Goal: Information Seeking & Learning: Find specific page/section

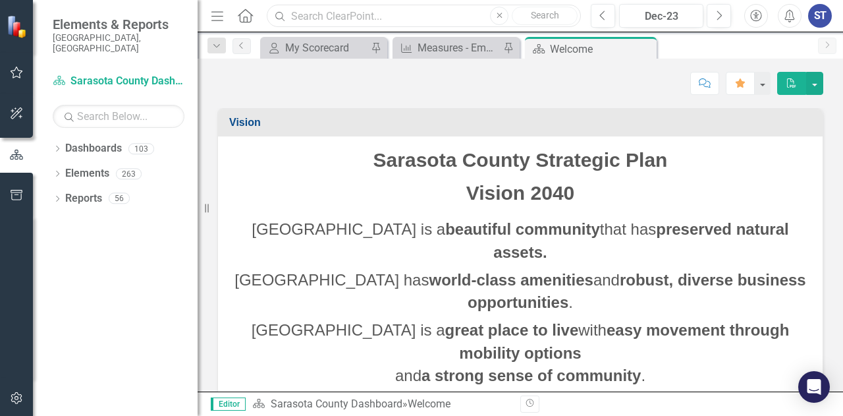
click at [360, 17] on input "text" at bounding box center [424, 16] width 314 height 23
type input "c"
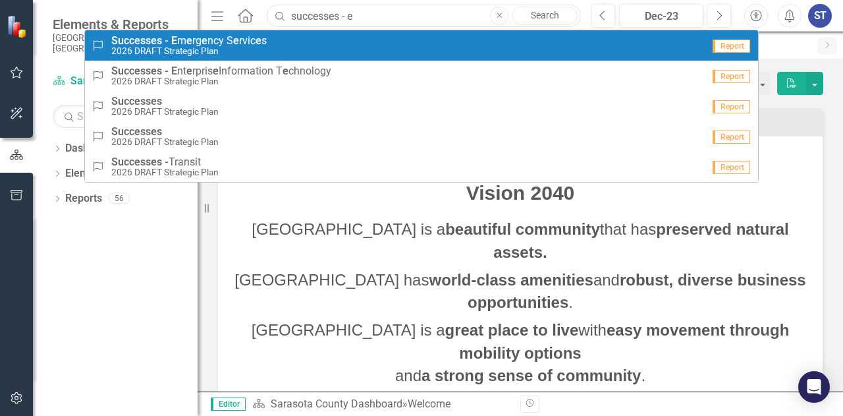
type input "successes - e"
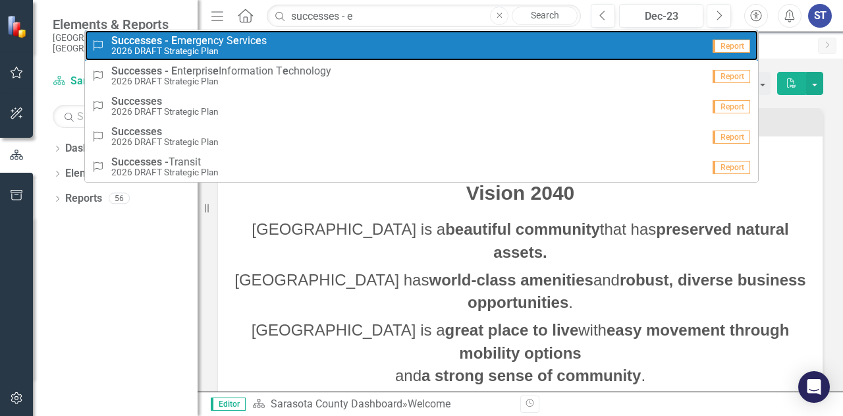
click at [285, 47] on div "Success Successes - E m e rg e ncy S e rvic e s 2026 DRAFT Strategic Plan" at bounding box center [397, 46] width 611 height 22
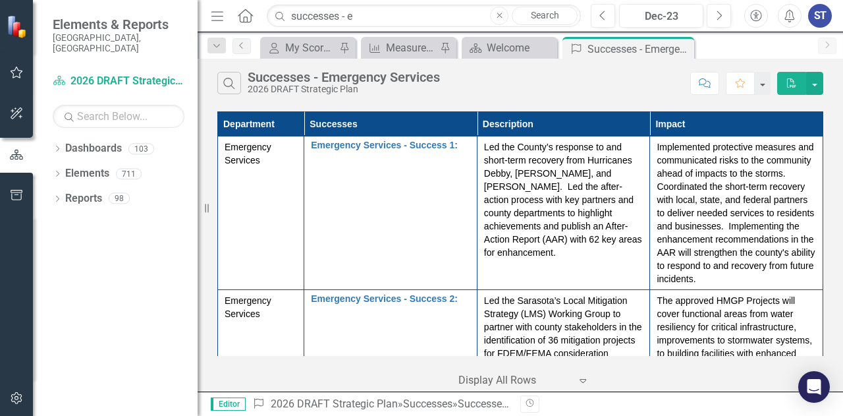
click at [577, 323] on p "Led the Sarasota’s Local Mitigation Strategy (LMS) Working Group to partner wit…" at bounding box center [563, 346] width 159 height 105
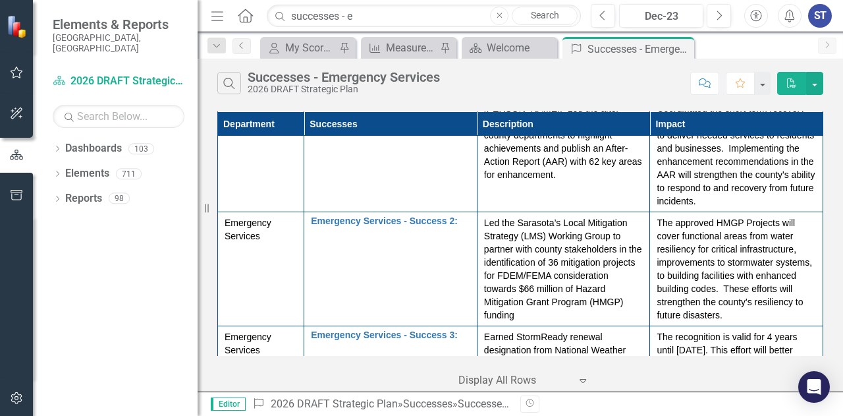
scroll to position [79, 0]
click at [561, 325] on td "Led the Sarasota’s Local Mitigation Strategy (LMS) Working Group to partner wit…" at bounding box center [563, 268] width 173 height 114
click at [556, 317] on p "Led the Sarasota’s Local Mitigation Strategy (LMS) Working Group to partner wit…" at bounding box center [563, 267] width 159 height 105
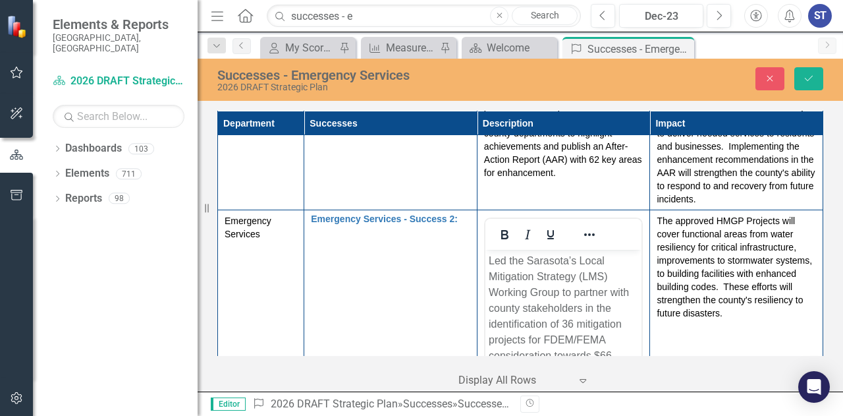
scroll to position [0, 0]
click at [636, 327] on body "Led the Sarasota’s Local Mitigation Strategy (LMS) Working Group to partner wit…" at bounding box center [563, 349] width 157 height 198
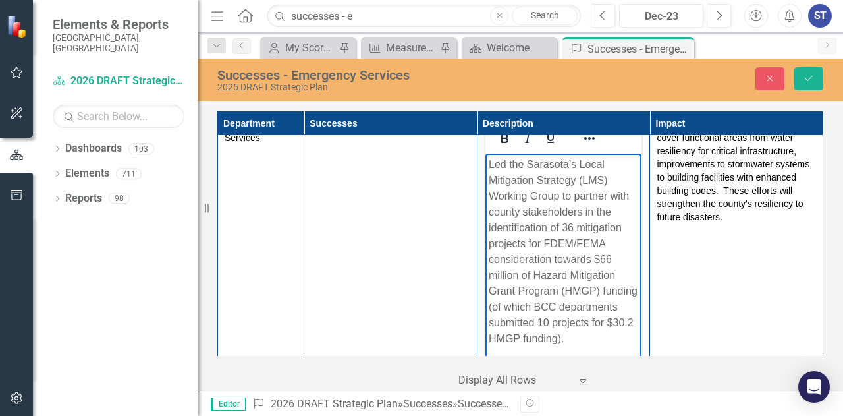
scroll to position [191, 0]
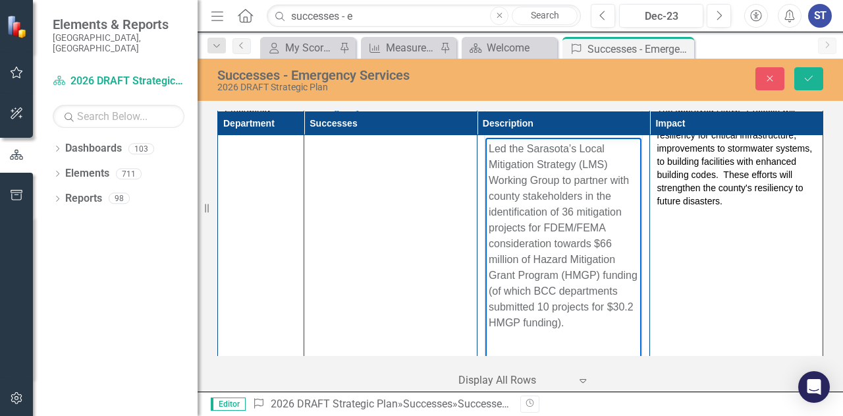
click at [566, 331] on p "Led the Sarasota’s Local Mitigation Strategy (LMS) Working Group to partner wit…" at bounding box center [563, 236] width 150 height 190
click at [569, 289] on p "Led the Sarasota’s Local Mitigation Strategy (LMS) Working Group to partner wit…" at bounding box center [563, 236] width 150 height 190
click at [529, 291] on p "Led the Sarasota’s Local Mitigation Strategy (LMS) Working Group to partner wit…" at bounding box center [563, 228] width 150 height 174
click at [594, 325] on p "Led the Sarasota’s Local Mitigation Strategy (LMS) Working Group to partner wit…" at bounding box center [563, 236] width 150 height 190
click at [565, 303] on p "Led the Sarasota’s Local Mitigation Strategy (LMS) Working Group to partner wit…" at bounding box center [563, 236] width 150 height 190
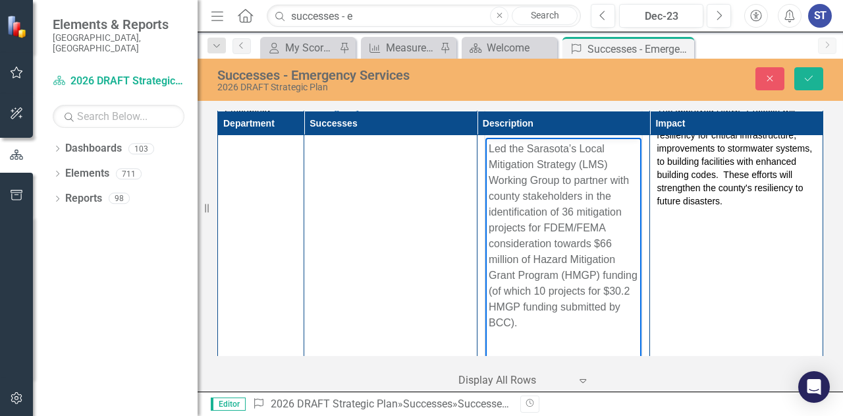
click at [584, 321] on p "Led the Sarasota’s Local Mitigation Strategy (LMS) Working Group to partner wit…" at bounding box center [563, 236] width 150 height 190
click at [547, 327] on p "Led the Sarasota’s Local Mitigation Strategy (LMS) Working Group to partner wit…" at bounding box center [563, 236] width 150 height 190
click at [808, 75] on icon "Save" at bounding box center [809, 78] width 12 height 9
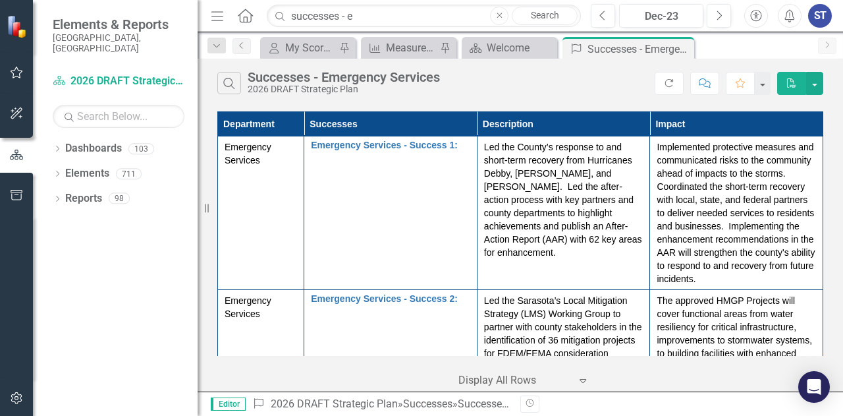
click at [841, 254] on div "Department Successes Description Impact Emergency Services Emergency Services -…" at bounding box center [521, 249] width 646 height 283
click at [842, 254] on div "Department Successes Description Impact Emergency Services Emergency Services -…" at bounding box center [521, 249] width 646 height 283
click at [615, 226] on p "Led the County’s response to and short-term recovery from Hurricanes Debby, [PE…" at bounding box center [563, 199] width 159 height 119
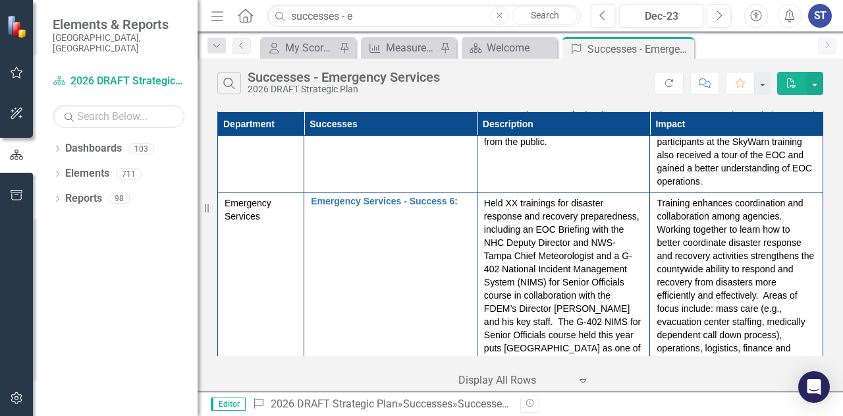
scroll to position [791, 0]
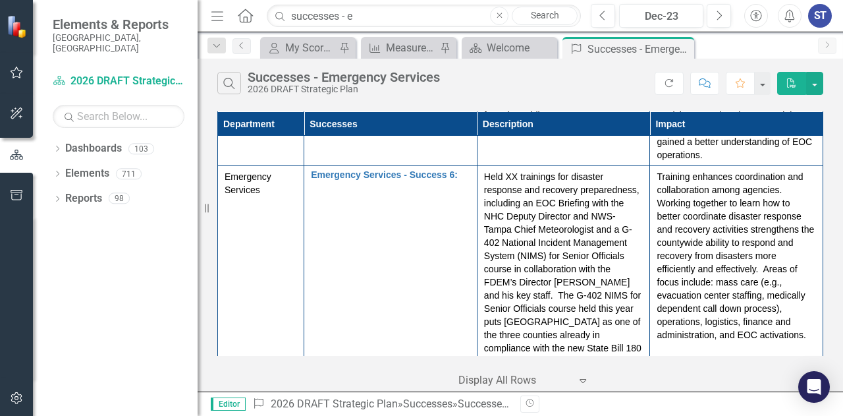
click at [566, 166] on td "Presented 59 seminars and disaster preparedness presentations to 4,500 communit…" at bounding box center [563, 43] width 173 height 246
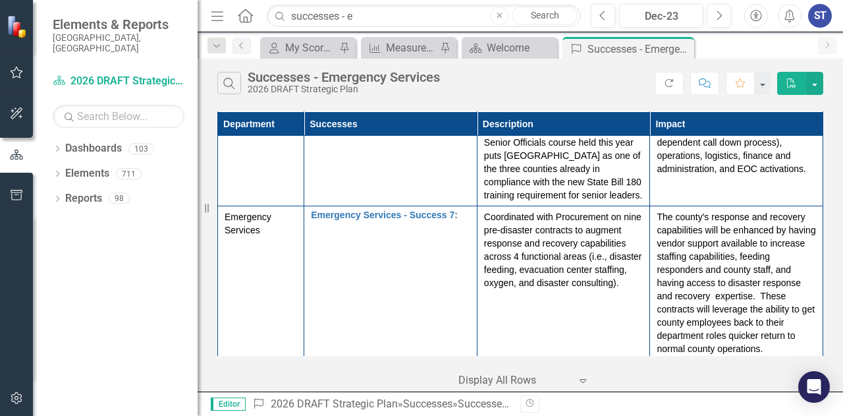
scroll to position [966, 0]
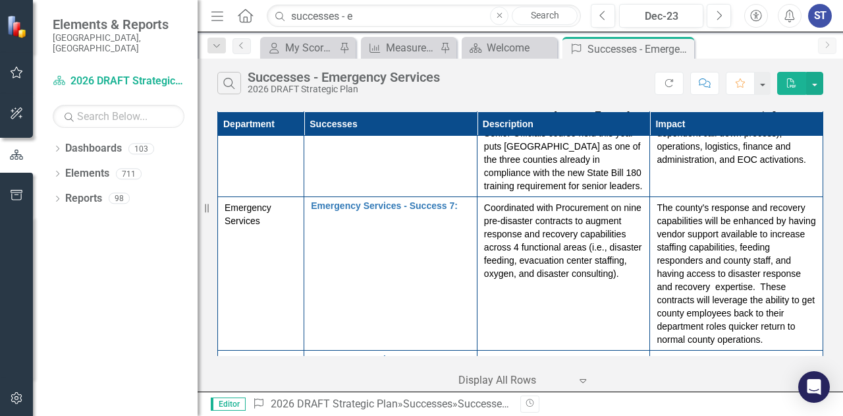
click at [486, 234] on p "Coordinated with Procurement on nine pre-disaster contracts to augment response…" at bounding box center [563, 240] width 159 height 79
click at [484, 230] on p "Coordinated with Procurement on nine pre-disaster contracts to augment response…" at bounding box center [563, 240] width 159 height 79
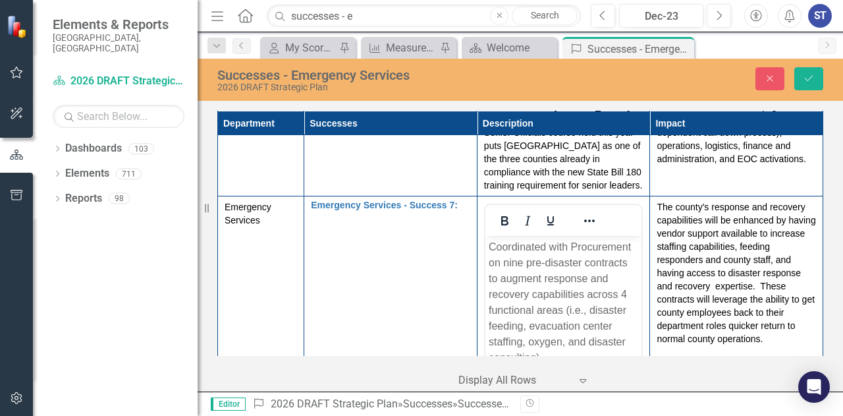
scroll to position [0, 0]
click at [490, 249] on p "Coordinated with Procurement on nine pre-disaster contracts to augment response…" at bounding box center [563, 302] width 150 height 126
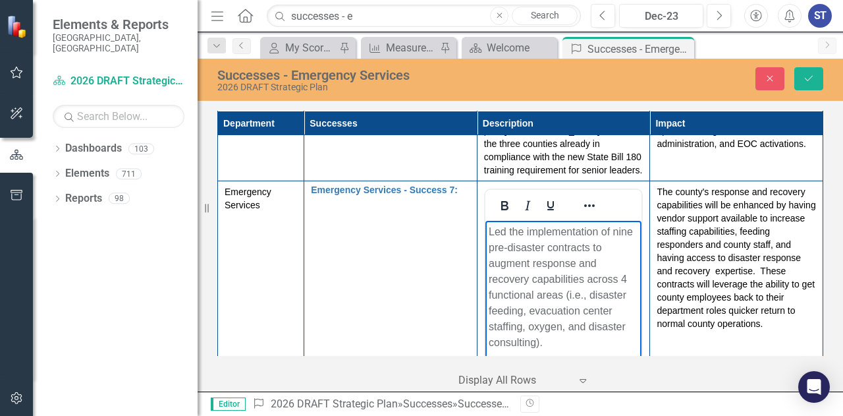
scroll to position [997, 0]
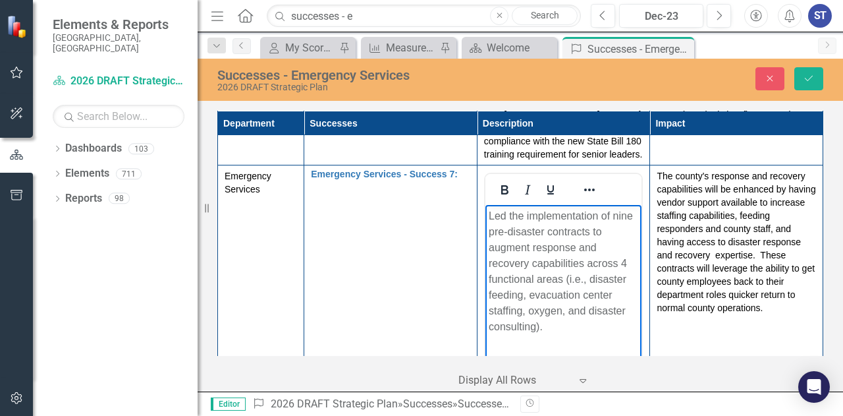
click at [755, 314] on p "The county's response and recovery capabilities will be enhanced by having vend…" at bounding box center [736, 241] width 159 height 145
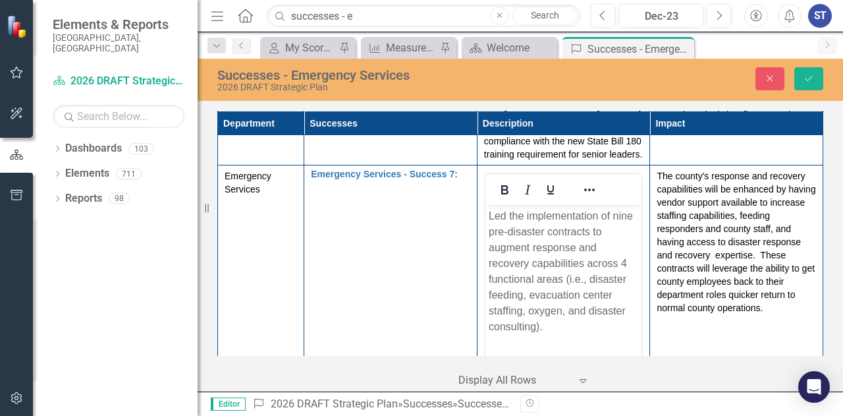
click at [755, 314] on p "The county's response and recovery capabilities will be enhanced by having vend…" at bounding box center [736, 241] width 159 height 145
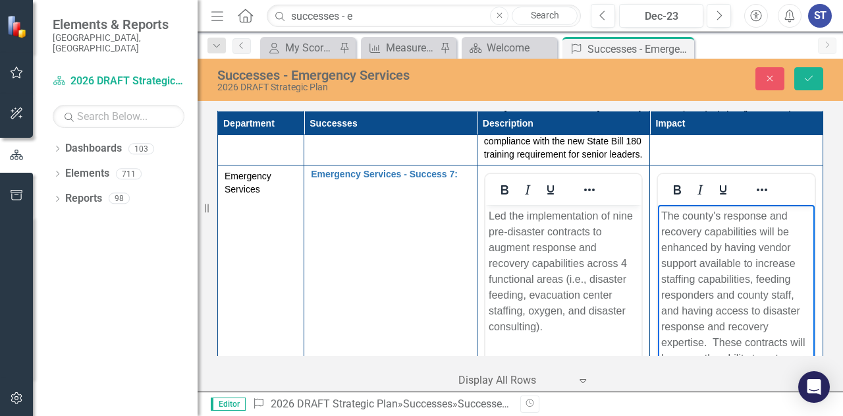
scroll to position [24, 0]
drag, startPoint x: 809, startPoint y: 266, endPoint x: 1470, endPoint y: 557, distance: 722.7
click at [747, 301] on p "The county's response and recovery capabilities will be enhanced by having vend…" at bounding box center [736, 311] width 150 height 206
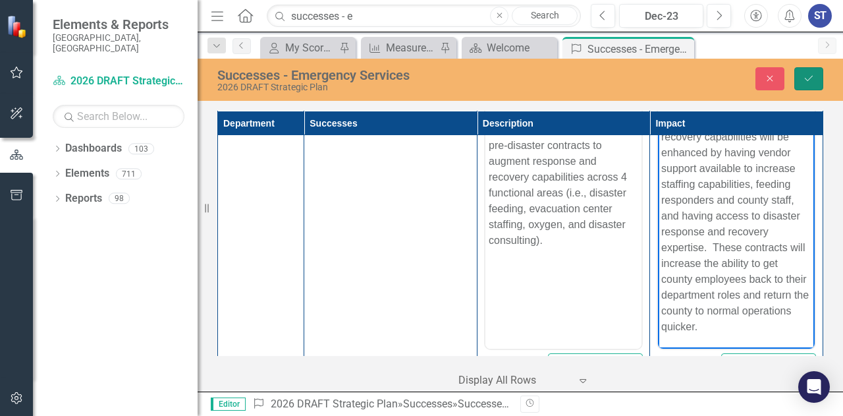
click at [810, 81] on icon "Save" at bounding box center [809, 78] width 12 height 9
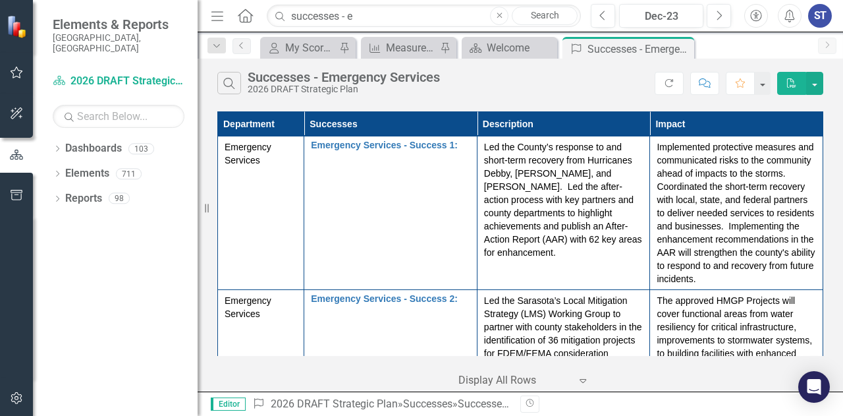
click at [579, 341] on p "Led the Sarasota’s Local Mitigation Strategy (LMS) Working Group to partner wit…" at bounding box center [563, 353] width 159 height 119
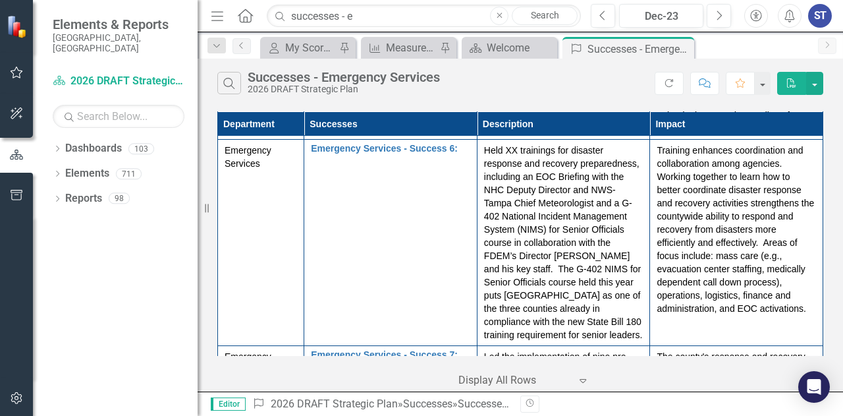
scroll to position [843, 0]
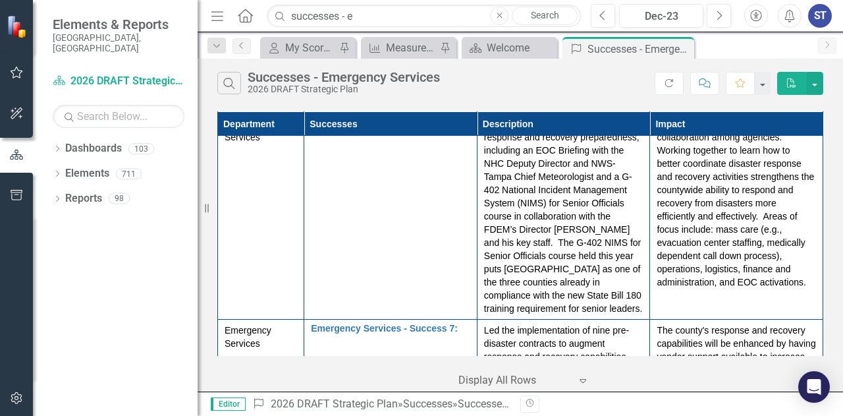
click at [701, 250] on p "Training enhances coordination and collaboration among agencies. Working togeth…" at bounding box center [736, 202] width 159 height 171
click at [642, 262] on td "Held XX trainings for disaster response and recovery preparedness, including an…" at bounding box center [563, 216] width 173 height 206
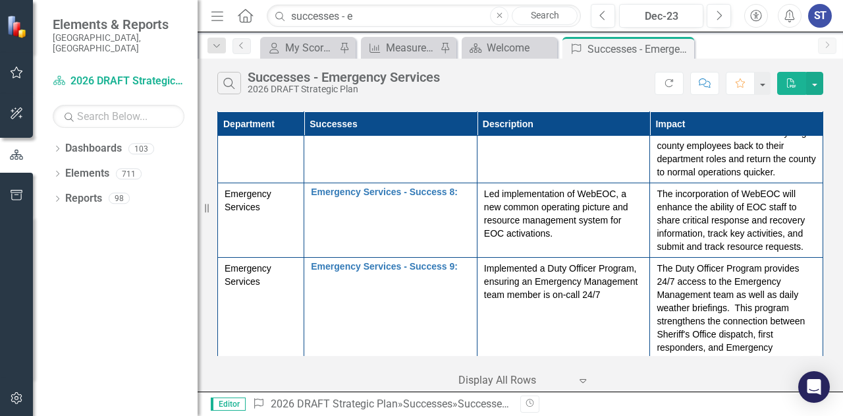
scroll to position [1160, 0]
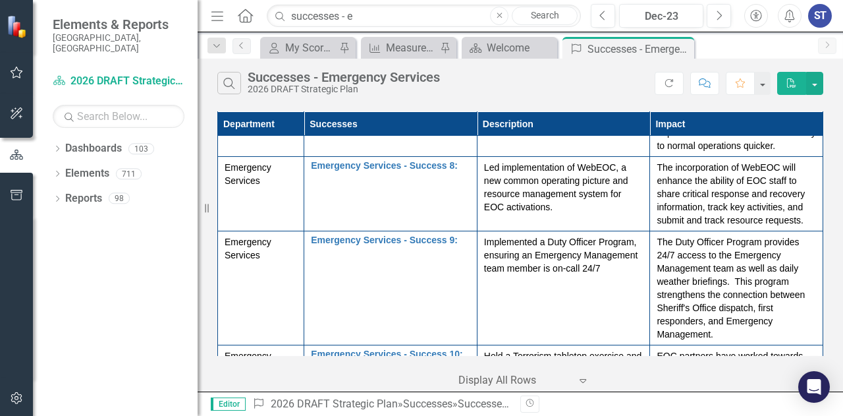
click at [602, 188] on p "Led implementation of WebEOC, a new common operating picture and resource manag…" at bounding box center [563, 187] width 159 height 53
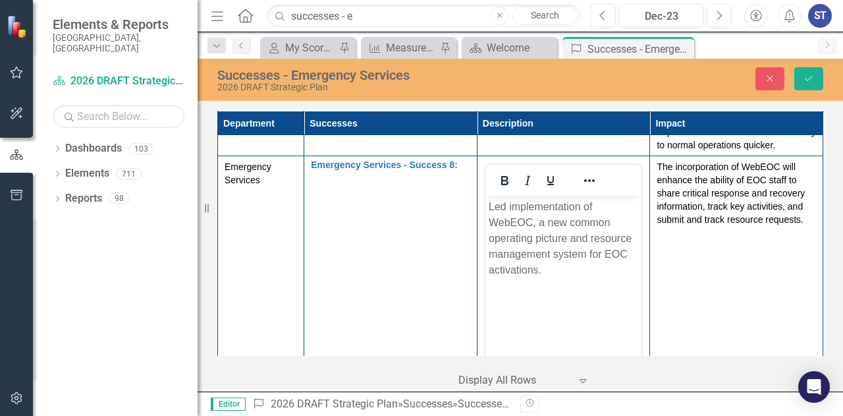
scroll to position [0, 0]
click at [534, 221] on p "Led implementation of WebEOC, a new common operating picture and resource manag…" at bounding box center [563, 238] width 150 height 79
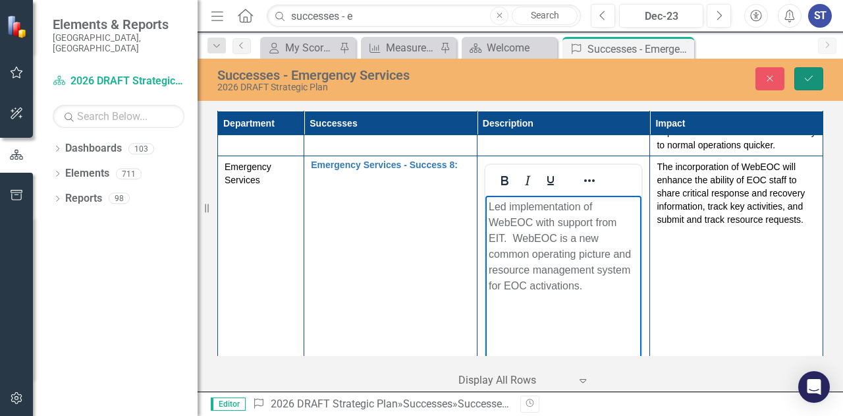
click at [806, 74] on icon "Save" at bounding box center [809, 78] width 12 height 9
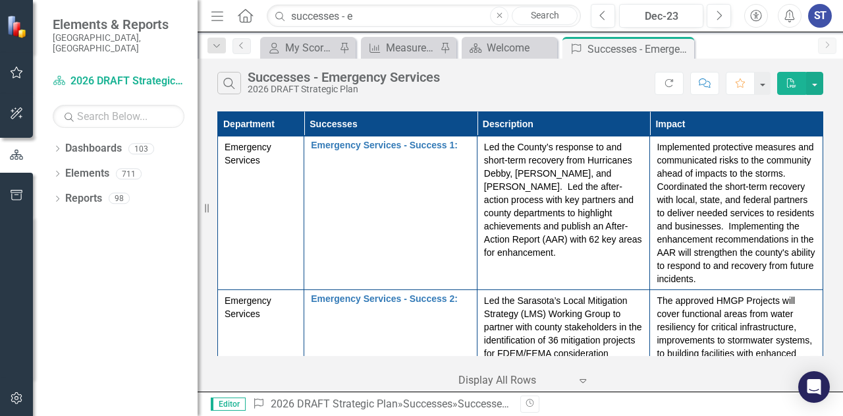
click at [545, 238] on p "Led the County’s response to and short-term recovery from Hurricanes Debby, [PE…" at bounding box center [563, 199] width 159 height 119
click at [552, 219] on p "Led the County’s response to and short-term recovery from Hurricanes Debby, [PE…" at bounding box center [563, 199] width 159 height 119
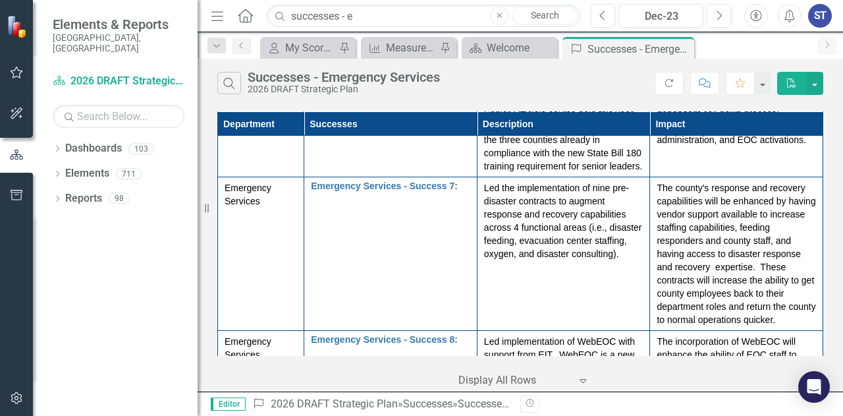
scroll to position [1001, 0]
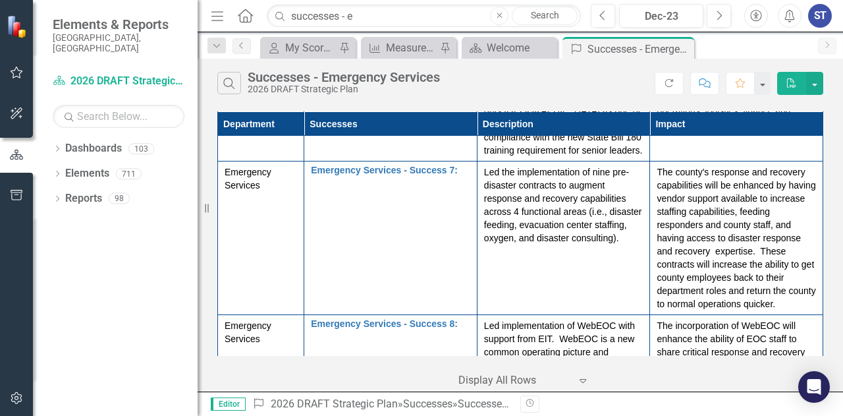
click at [559, 244] on p "Led the implementation of nine pre-disaster contracts to augment response and r…" at bounding box center [563, 204] width 159 height 79
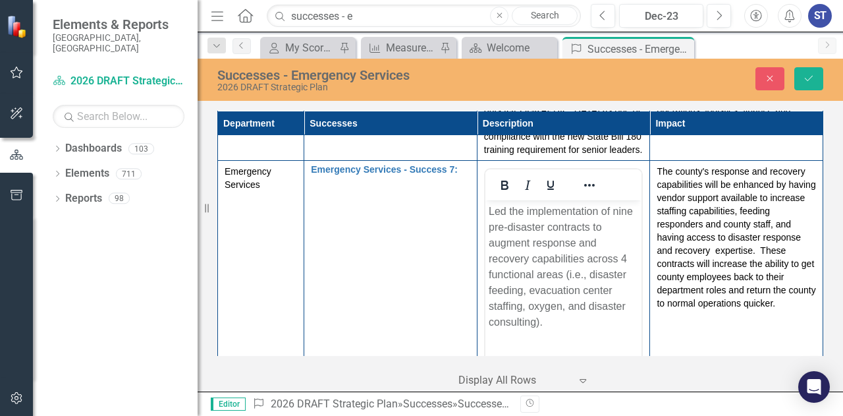
scroll to position [0, 0]
click at [593, 223] on p "Led the implementation of nine pre-disaster contracts to augment response and r…" at bounding box center [563, 267] width 150 height 126
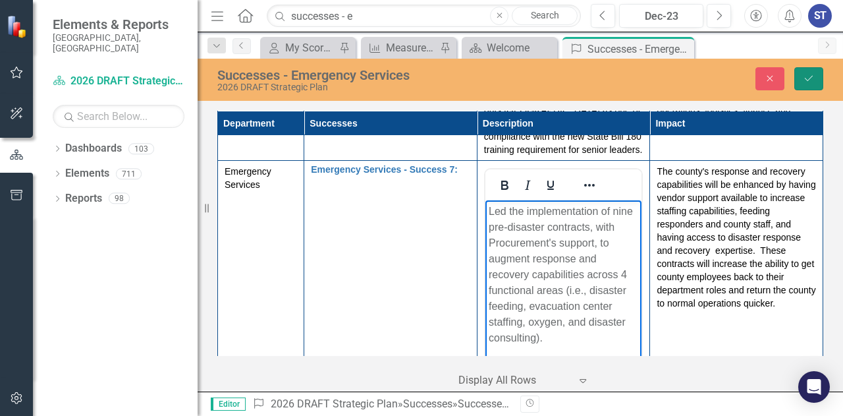
click at [810, 74] on icon "Save" at bounding box center [809, 78] width 12 height 9
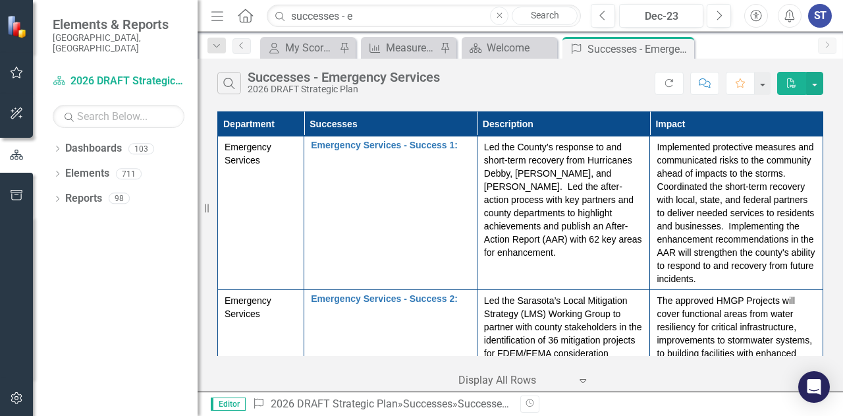
click at [571, 262] on td "Led the County’s response to and short-term recovery from Hurricanes Debby, [PE…" at bounding box center [563, 213] width 173 height 154
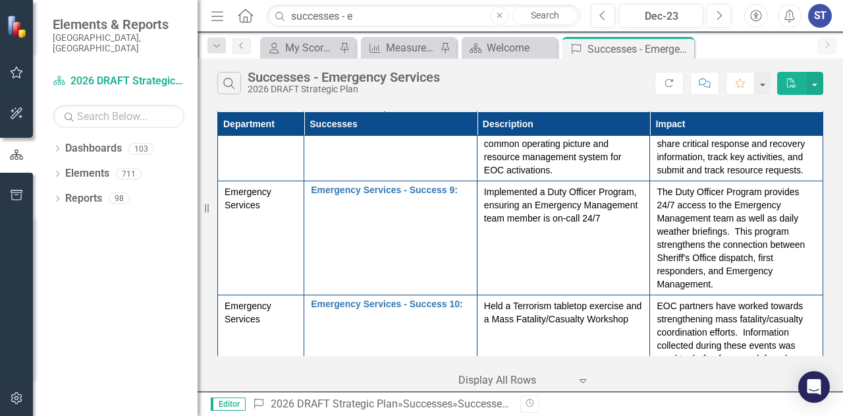
scroll to position [1212, 0]
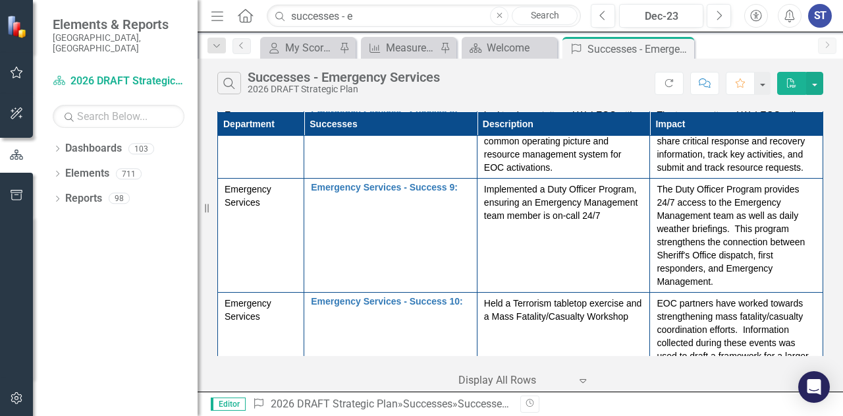
click at [592, 248] on td "Implemented a Duty Officer Program, ensuring an Emergency Management team membe…" at bounding box center [563, 236] width 173 height 114
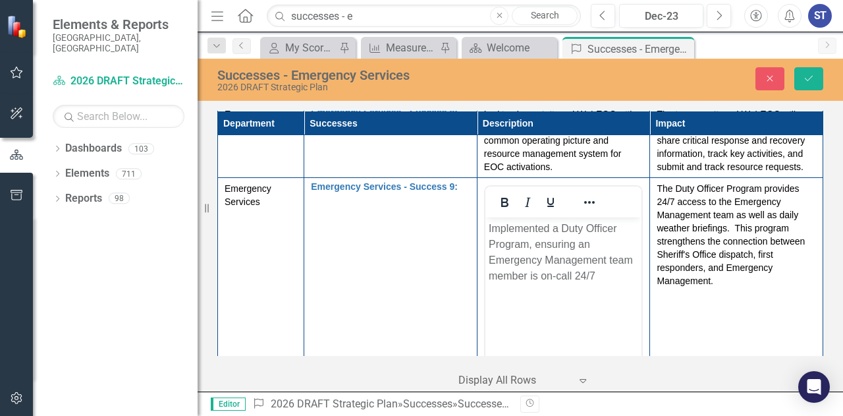
scroll to position [0, 0]
click at [730, 323] on td "The Duty Officer Program provides 24/7 access to the Emergency Management team …" at bounding box center [736, 334] width 173 height 312
click at [731, 287] on p "The Duty Officer Program provides 24/7 access to the Emergency Management team …" at bounding box center [736, 234] width 159 height 105
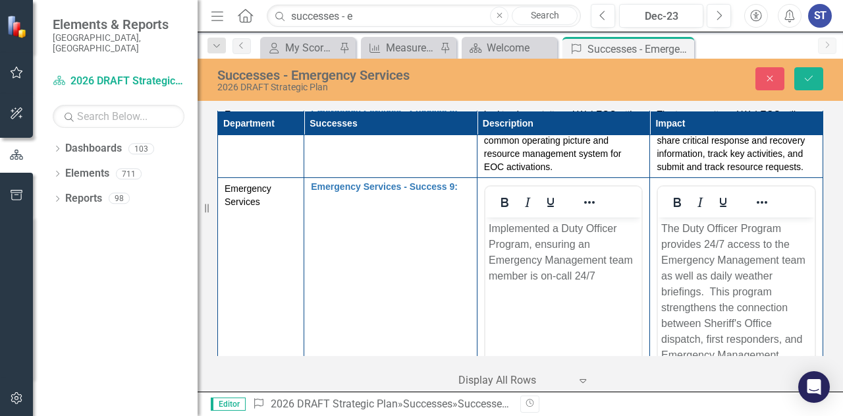
click at [707, 381] on div "‹ Previous 1 (current) › Next Display All Rows Expand" at bounding box center [520, 375] width 606 height 32
click at [724, 275] on p "The Duty Officer Program provides 24/7 access to the Emergency Management team …" at bounding box center [736, 292] width 150 height 142
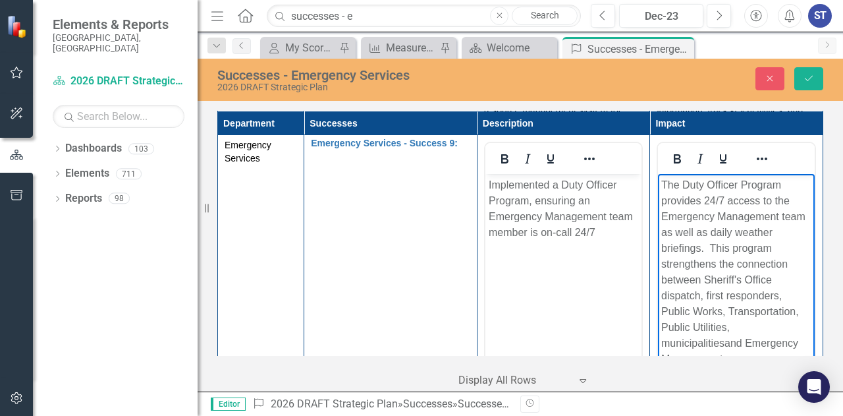
scroll to position [1272, 0]
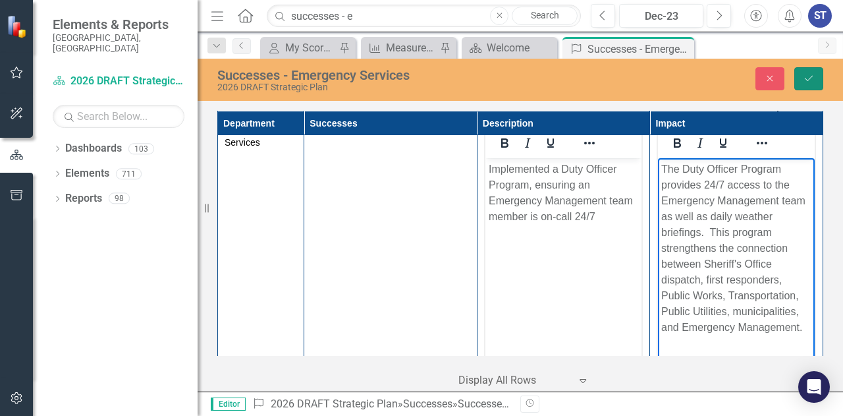
click at [810, 76] on icon "Save" at bounding box center [809, 78] width 12 height 9
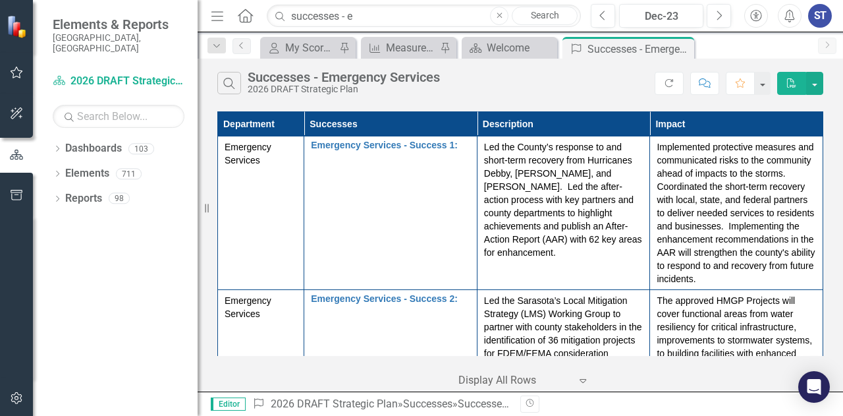
click at [590, 321] on p "Led the Sarasota’s Local Mitigation Strategy (LMS) Working Group to partner wit…" at bounding box center [563, 353] width 159 height 119
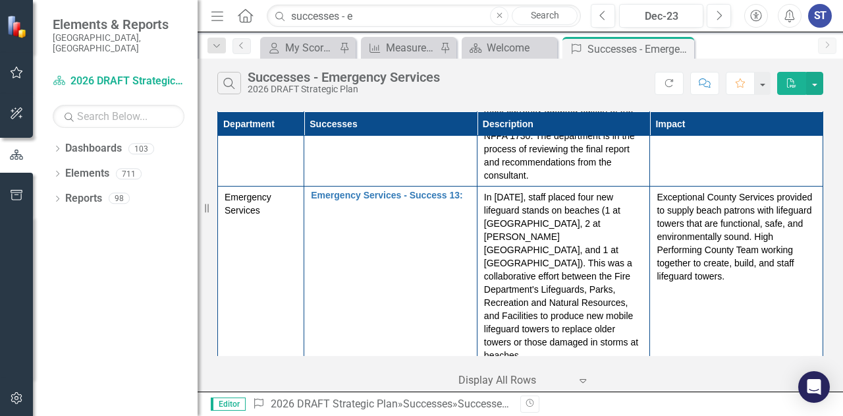
scroll to position [1897, 0]
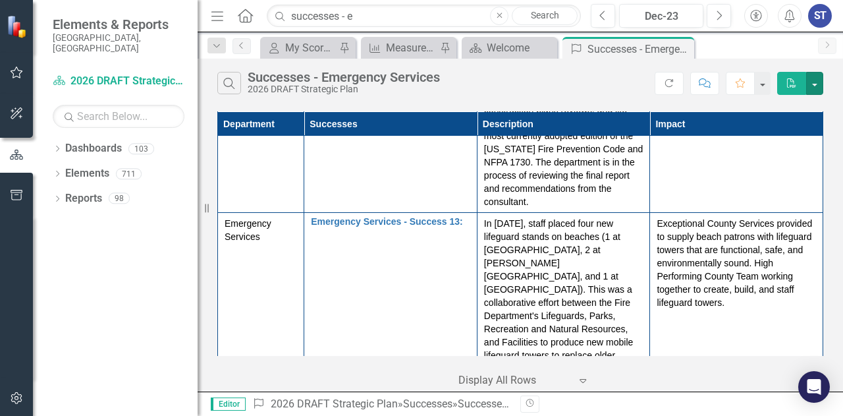
click at [820, 80] on button "button" at bounding box center [814, 83] width 17 height 23
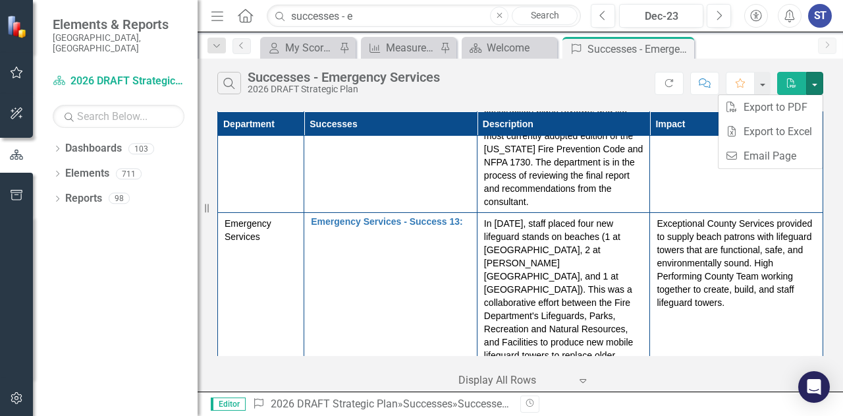
click at [820, 80] on button "button" at bounding box center [814, 83] width 17 height 23
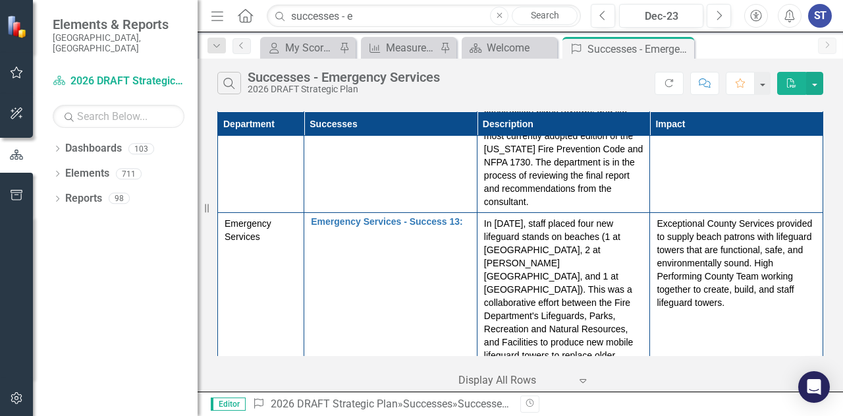
click at [493, 82] on div "Search Successes - Emergency Services 2026 DRAFT Strategic Plan" at bounding box center [435, 83] width 437 height 22
click at [59, 146] on icon at bounding box center [57, 149] width 3 height 6
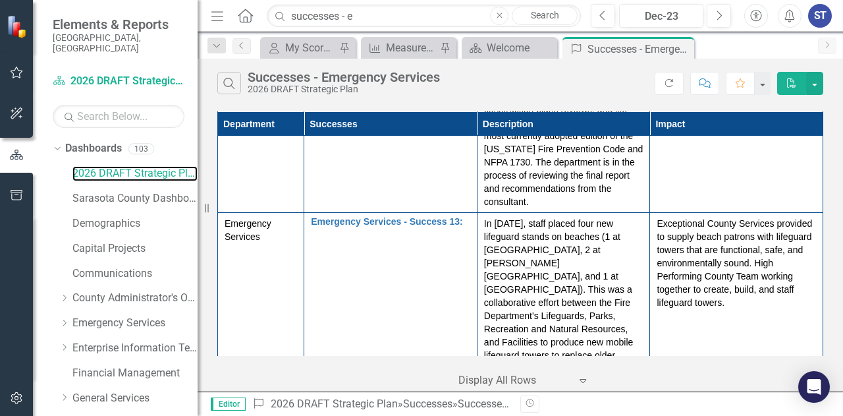
click at [118, 166] on link "2026 DRAFT Strategic Plan" at bounding box center [134, 173] width 125 height 15
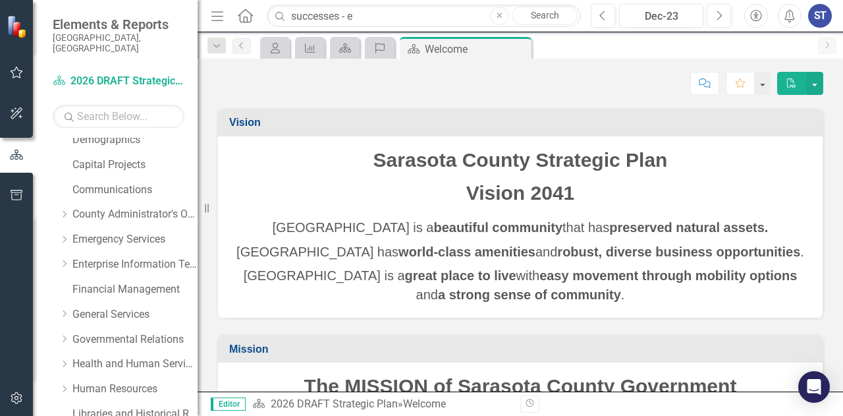
scroll to position [88, 0]
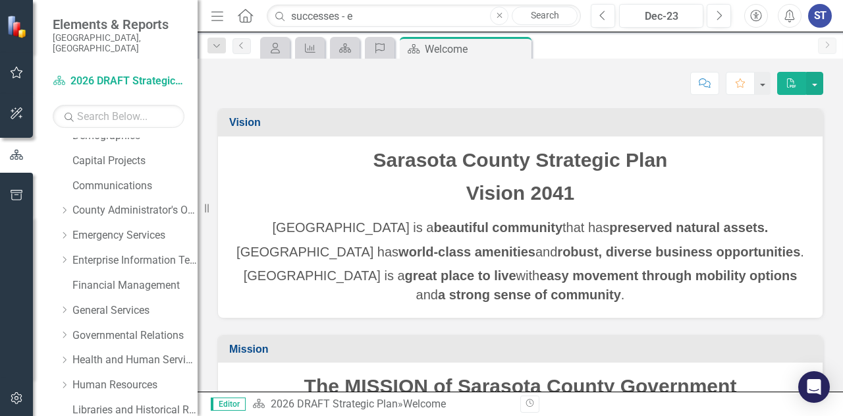
click at [59, 222] on div "Dropdown Dashboards 103 2026 DRAFT Strategic Plan Sarasota County Dashboard Dem…" at bounding box center [125, 374] width 145 height 648
click at [65, 231] on icon "Dropdown" at bounding box center [64, 235] width 10 height 8
click at [115, 304] on link "Emergency Management" at bounding box center [142, 310] width 112 height 15
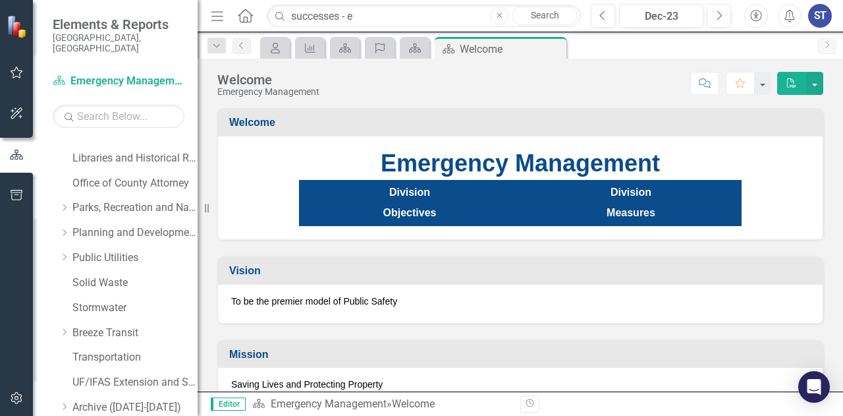
scroll to position [484, 0]
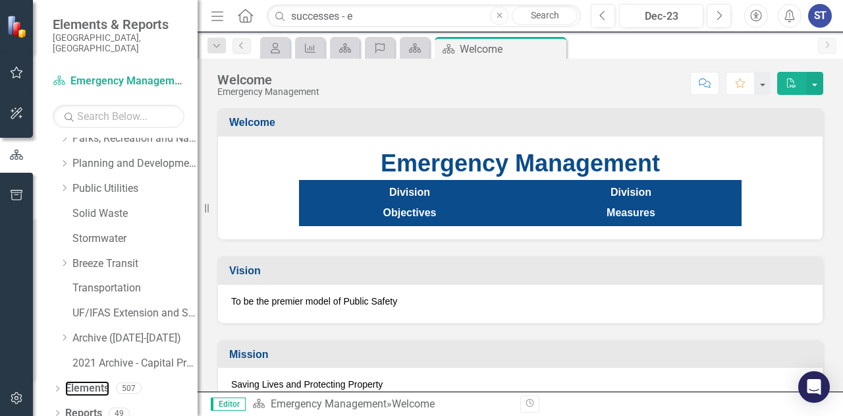
click at [101, 381] on link "Elements" at bounding box center [87, 388] width 44 height 15
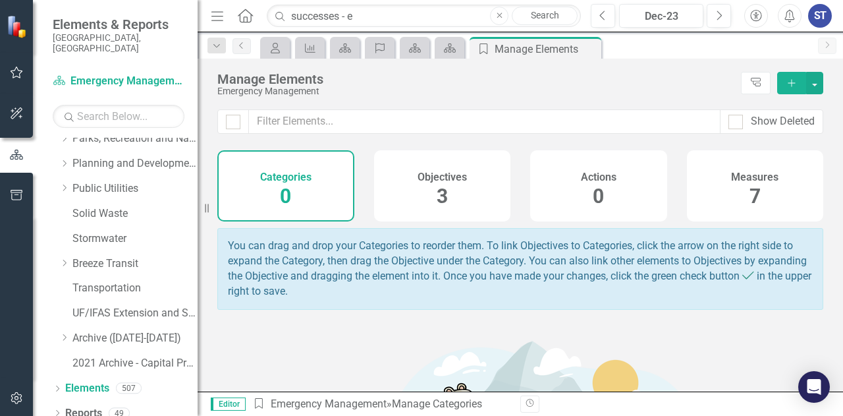
click at [59, 386] on icon "Dropdown" at bounding box center [57, 389] width 9 height 7
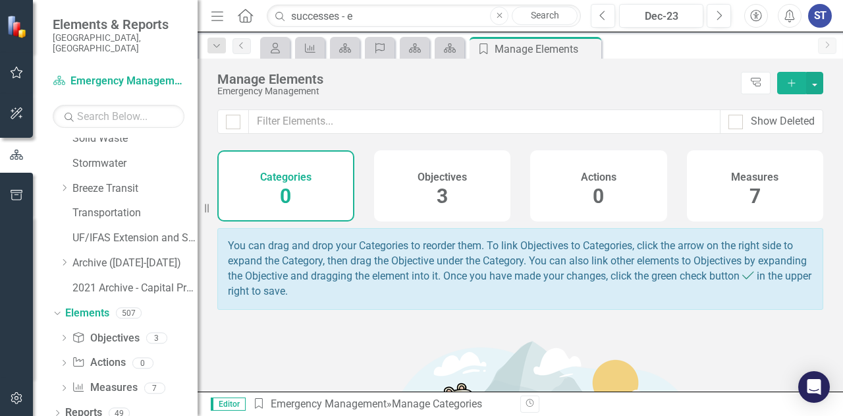
click at [795, 82] on icon "Add" at bounding box center [792, 82] width 12 height 9
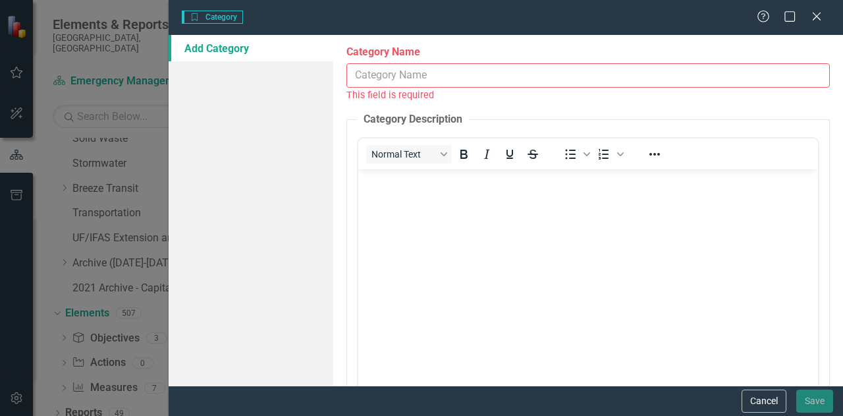
click at [796, 71] on input "Category Name" at bounding box center [589, 75] width 484 height 24
click at [818, 19] on icon "Close" at bounding box center [816, 16] width 13 height 11
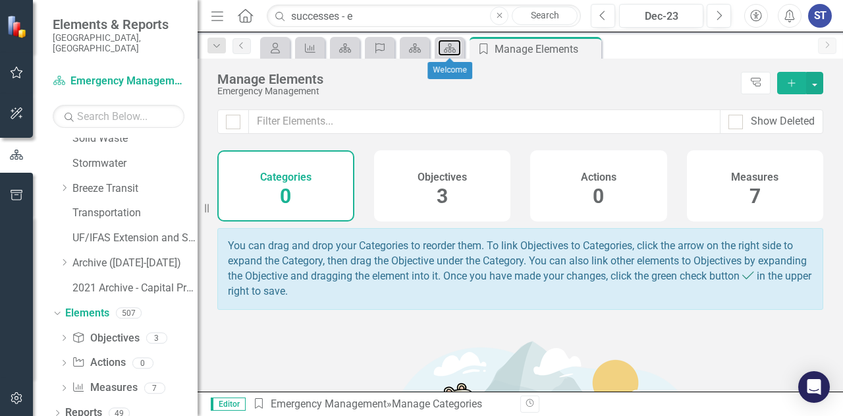
click at [449, 47] on icon "Dashboard" at bounding box center [449, 48] width 13 height 11
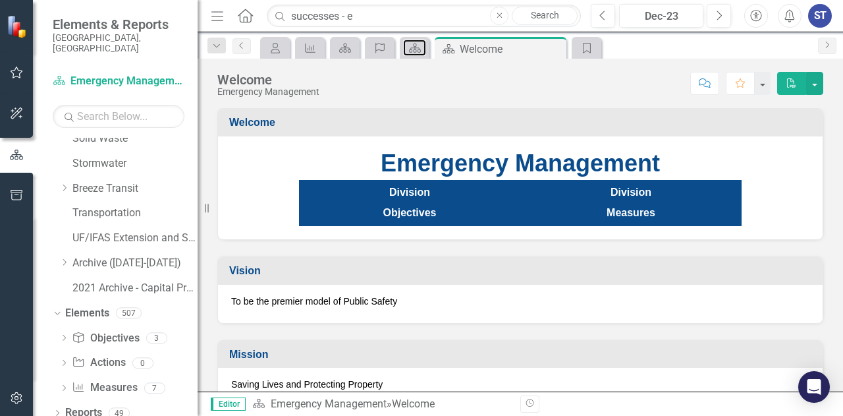
click at [411, 49] on icon at bounding box center [415, 47] width 12 height 9
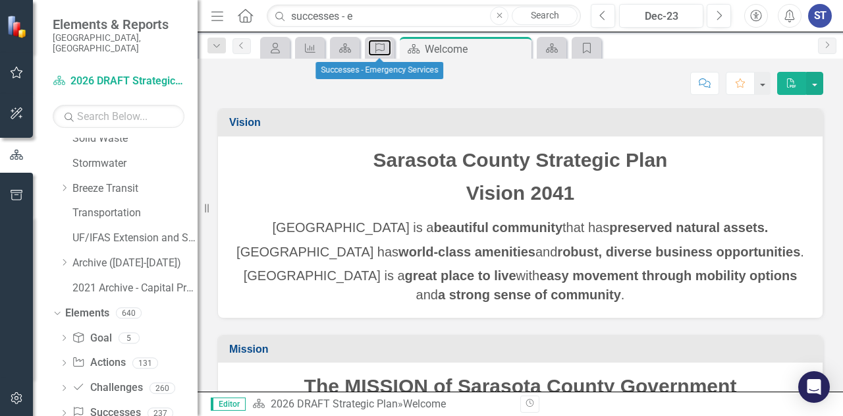
click at [378, 49] on icon at bounding box center [380, 48] width 9 height 11
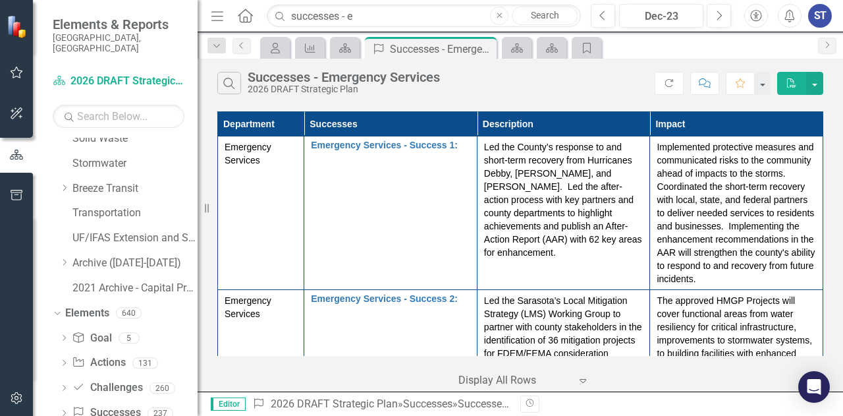
click at [372, 92] on div "2026 DRAFT Strategic Plan" at bounding box center [344, 89] width 192 height 10
click at [763, 82] on button "button" at bounding box center [763, 83] width 16 height 23
click at [594, 90] on div "Search Successes - Emergency Services 2026 DRAFT Strategic Plan" at bounding box center [435, 83] width 437 height 22
click at [636, 305] on p "Led the Sarasota’s Local Mitigation Strategy (LMS) Working Group to partner wit…" at bounding box center [563, 353] width 159 height 119
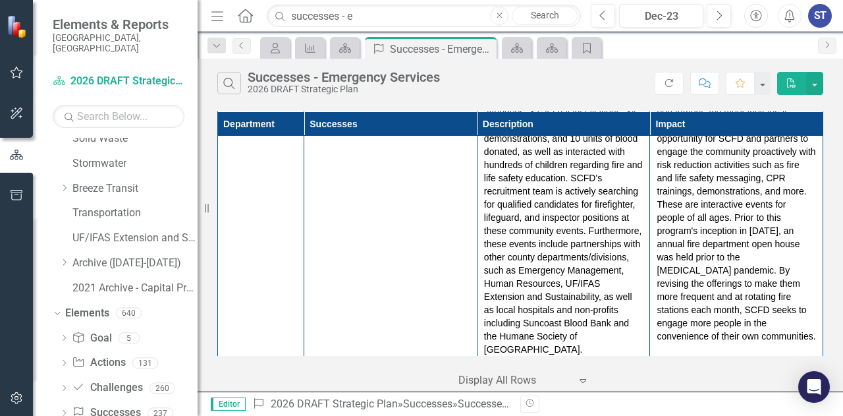
scroll to position [4986, 0]
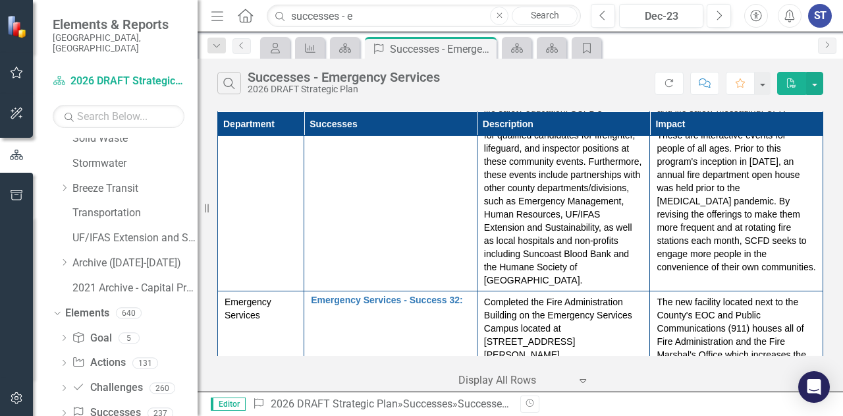
click at [588, 379] on icon "Expand" at bounding box center [582, 380] width 13 height 11
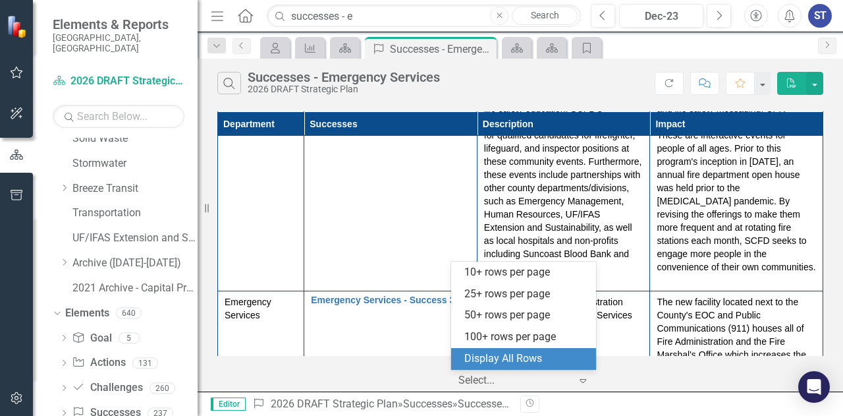
click at [588, 379] on icon "Expand" at bounding box center [582, 380] width 13 height 11
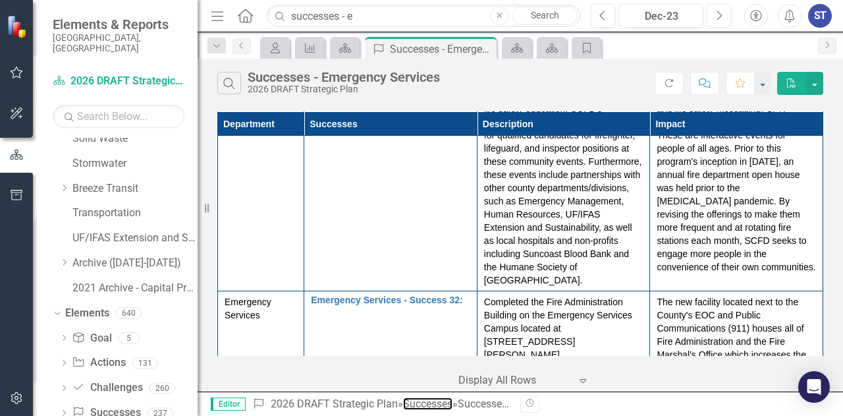
click at [434, 401] on link "Successes" at bounding box center [427, 403] width 49 height 13
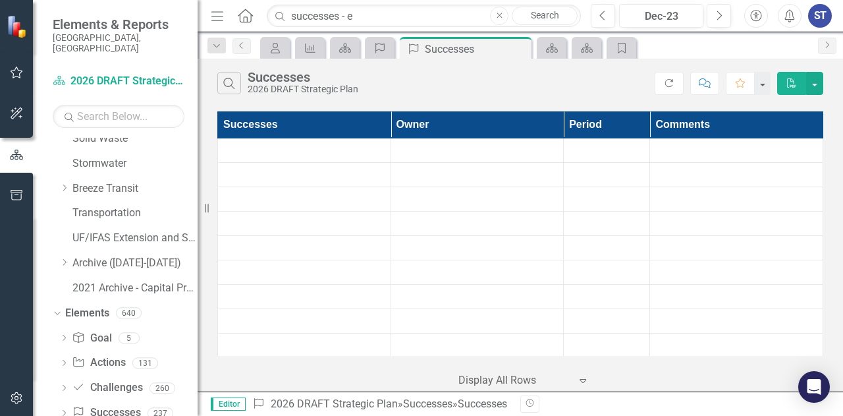
click at [322, 156] on td at bounding box center [304, 150] width 173 height 24
click at [293, 154] on td at bounding box center [304, 150] width 173 height 24
click at [445, 88] on div "Search Successes 2026 DRAFT Strategic Plan" at bounding box center [435, 83] width 437 height 22
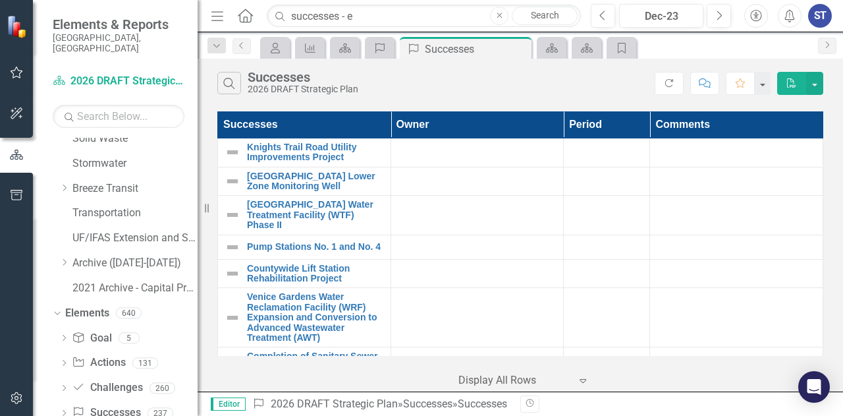
click at [518, 88] on div "Search Successes 2026 DRAFT Strategic Plan" at bounding box center [435, 83] width 437 height 22
click at [294, 352] on link "Completion of Sanitary Sewer and Manhole Rehabilitation/Lining Work" at bounding box center [315, 366] width 137 height 30
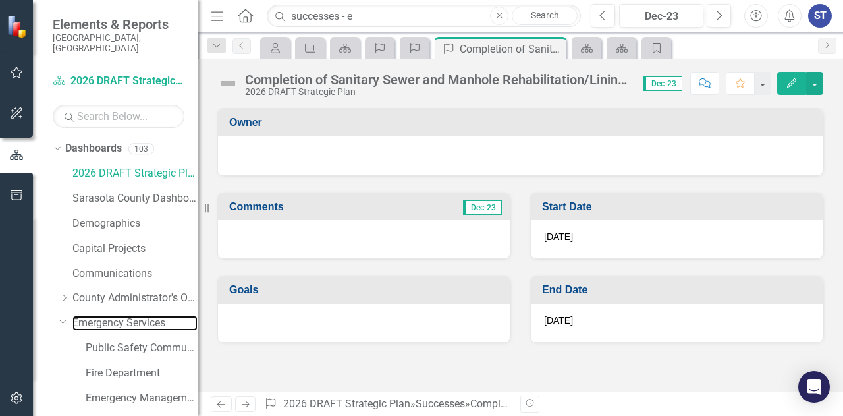
click at [124, 316] on link "Emergency Services" at bounding box center [134, 323] width 125 height 15
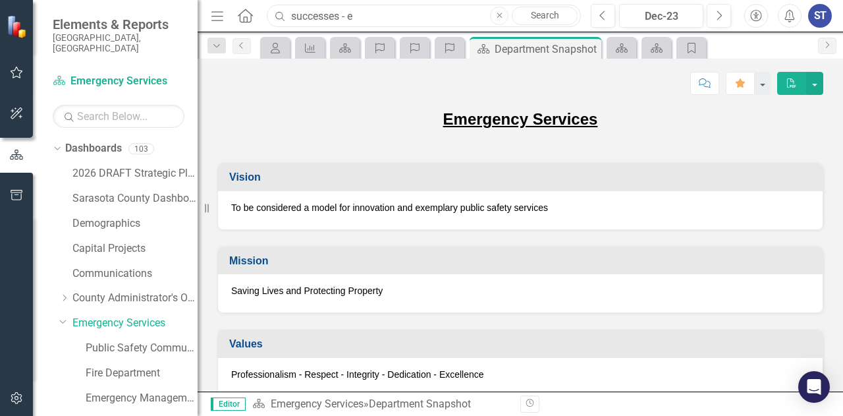
click at [364, 14] on input "successes - e" at bounding box center [424, 16] width 314 height 23
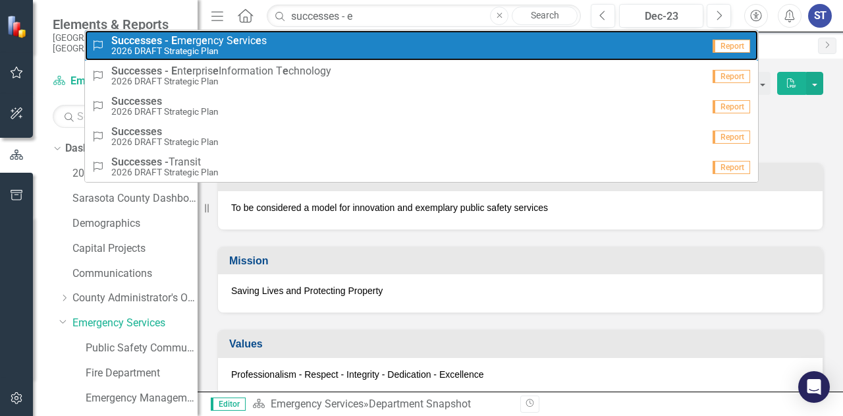
click at [237, 52] on small "2026 DRAFT Strategic Plan" at bounding box center [188, 51] width 155 height 10
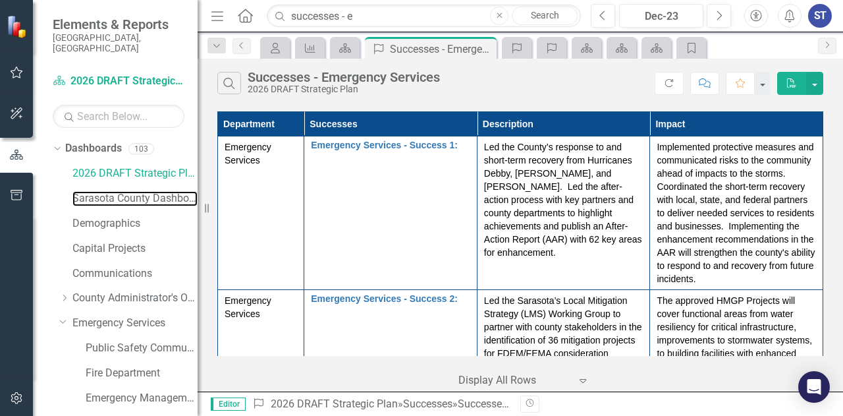
click at [98, 191] on link "Sarasota County Dashboard" at bounding box center [134, 198] width 125 height 15
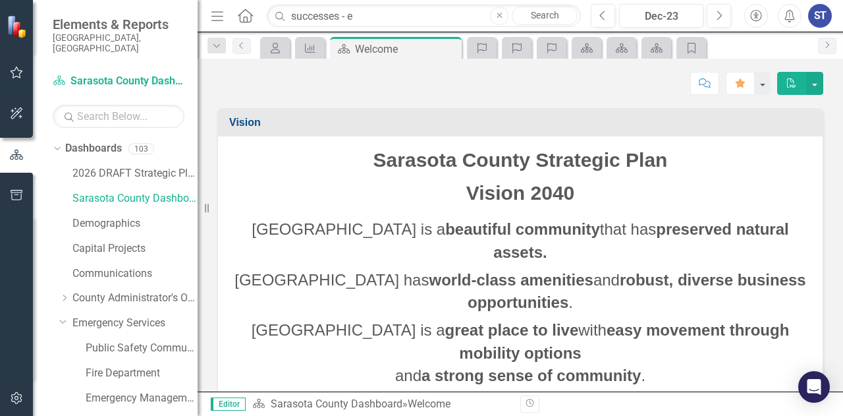
click at [568, 76] on div "Score: N/A Dec-23 Completed Comment Favorite PDF" at bounding box center [520, 83] width 606 height 22
click at [362, 11] on input "successes - e" at bounding box center [424, 16] width 314 height 23
drag, startPoint x: 362, startPoint y: 13, endPoint x: 269, endPoint y: 26, distance: 94.6
click at [269, 26] on div "successes - e" at bounding box center [421, 16] width 314 height 23
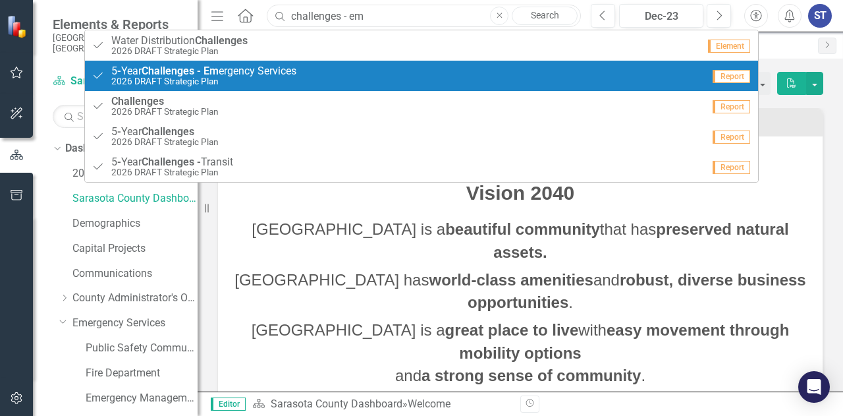
type input "challenges - em"
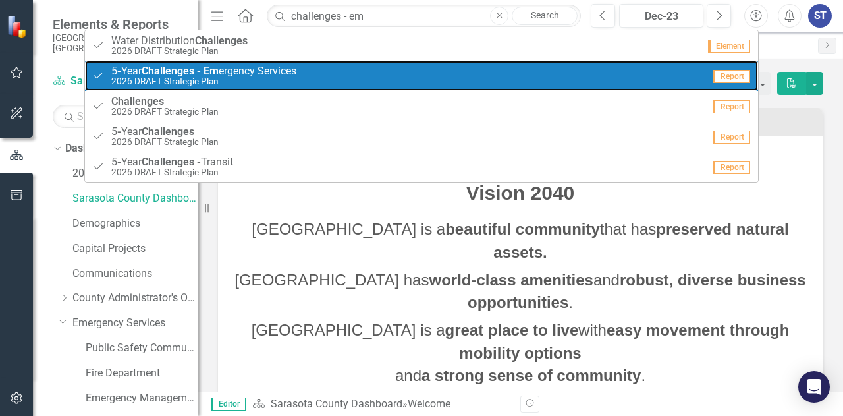
click at [258, 88] on link "5 Year Challenge 5 - Year Challenges - Em ergency Services 2026 DRAFT Strategic…" at bounding box center [421, 76] width 673 height 30
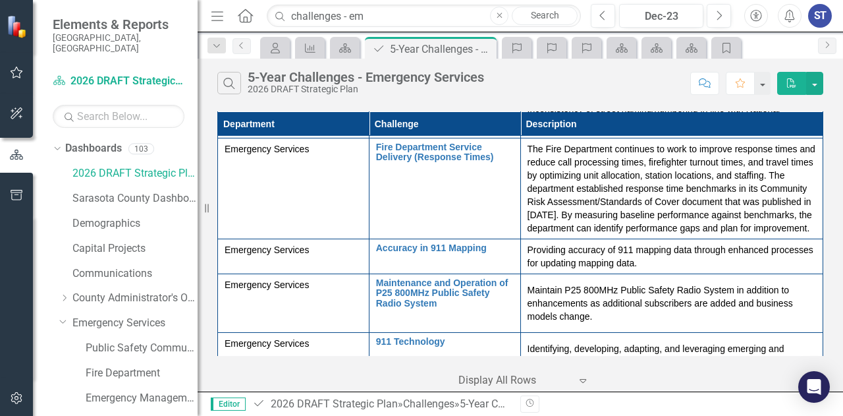
scroll to position [335, 0]
